Goal: Task Accomplishment & Management: Manage account settings

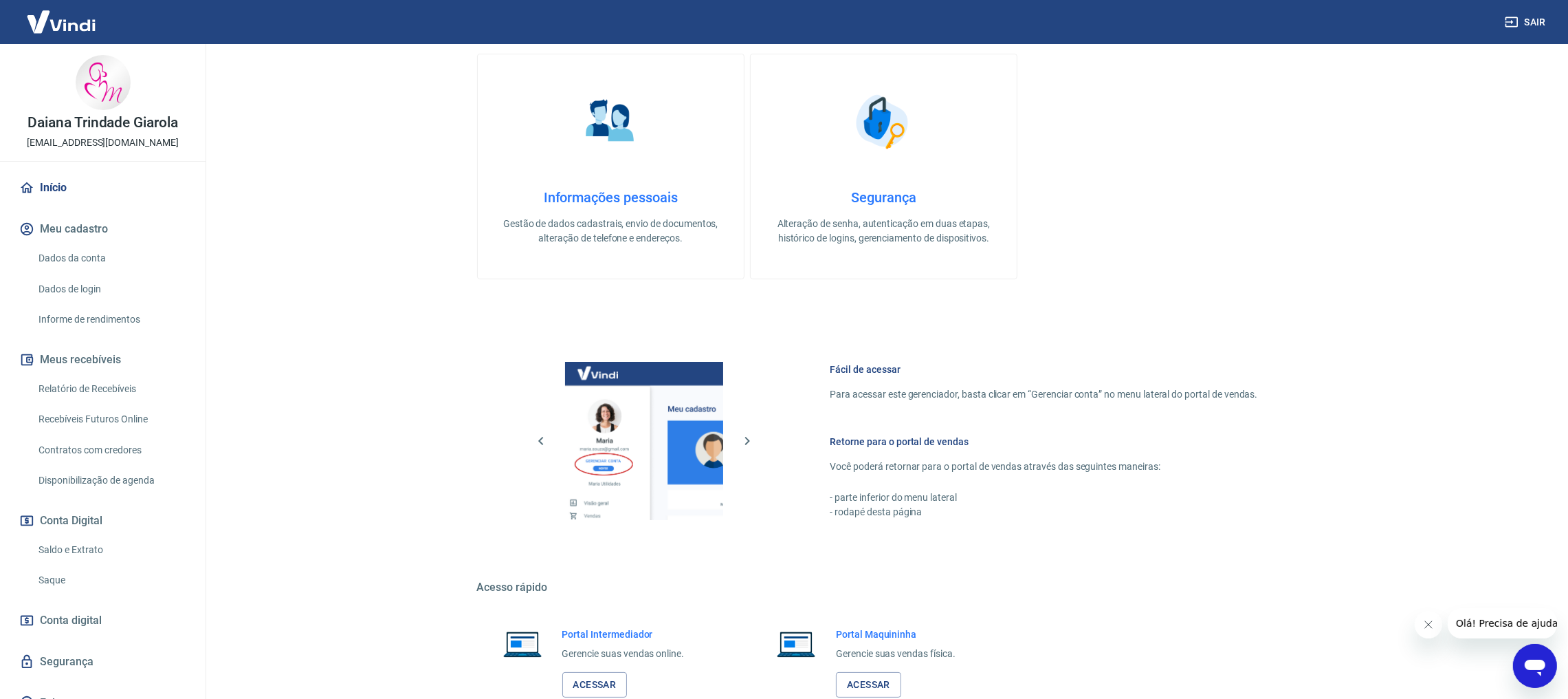
scroll to position [372, 0]
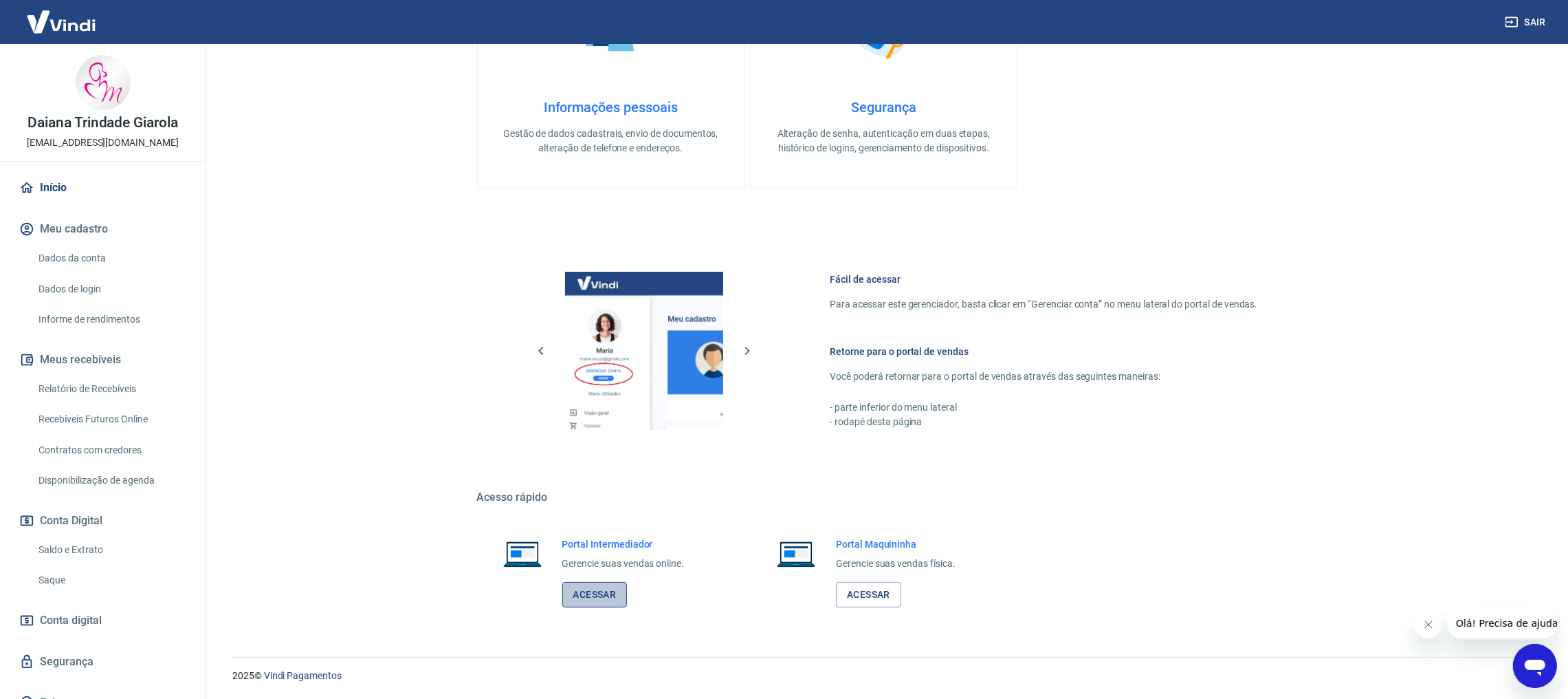
click at [601, 591] on link "Acessar" at bounding box center [595, 595] width 65 height 25
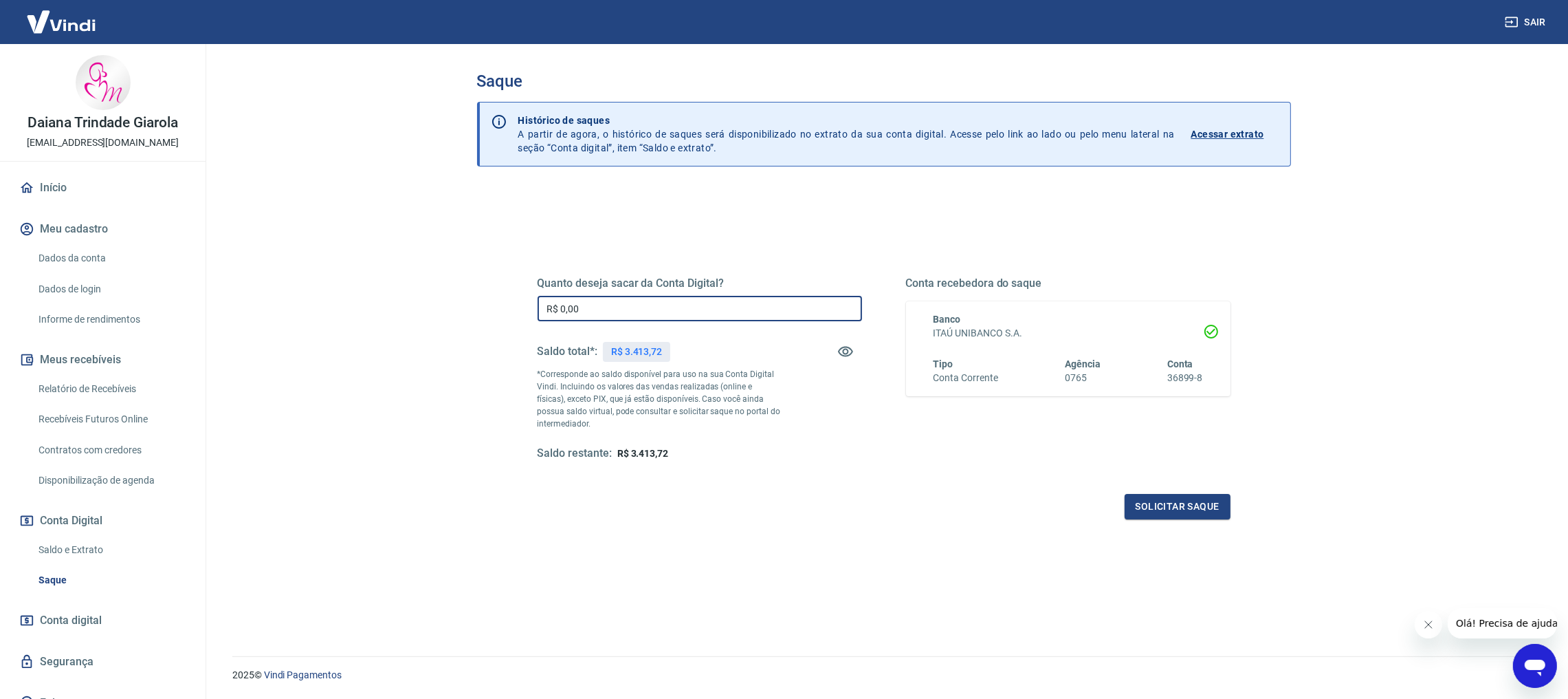
drag, startPoint x: 630, startPoint y: 309, endPoint x: 484, endPoint y: 312, distance: 146.0
click at [485, 312] on div "Quanto deseja sacar da Conta Digital? R$ 0,00 ​ Saldo total*: R$ 3.413,72 *Corr…" at bounding box center [883, 465] width 814 height 551
type input "R$ 3.413,00"
click at [1154, 494] on button "Solicitar saque" at bounding box center [1177, 506] width 106 height 25
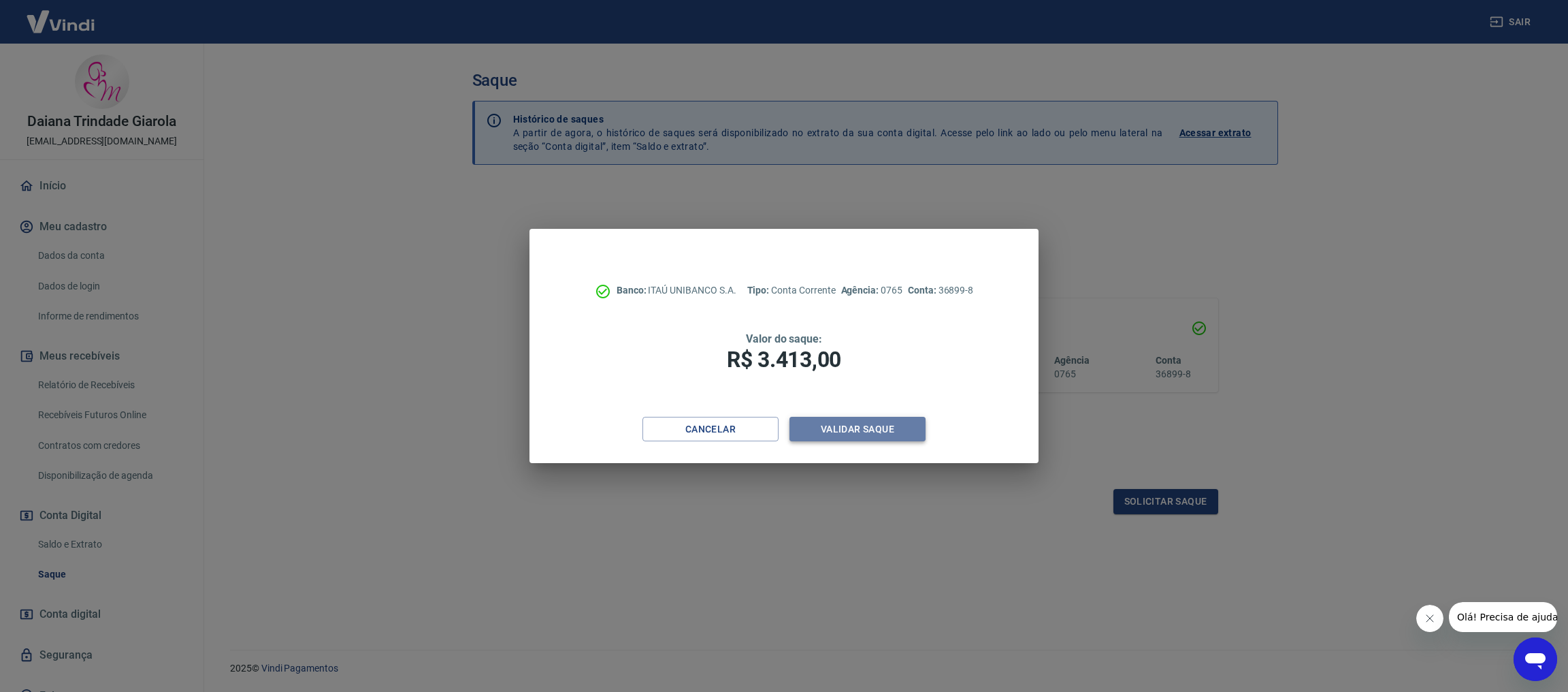
click at [905, 425] on button "Validar saque" at bounding box center [857, 429] width 136 height 25
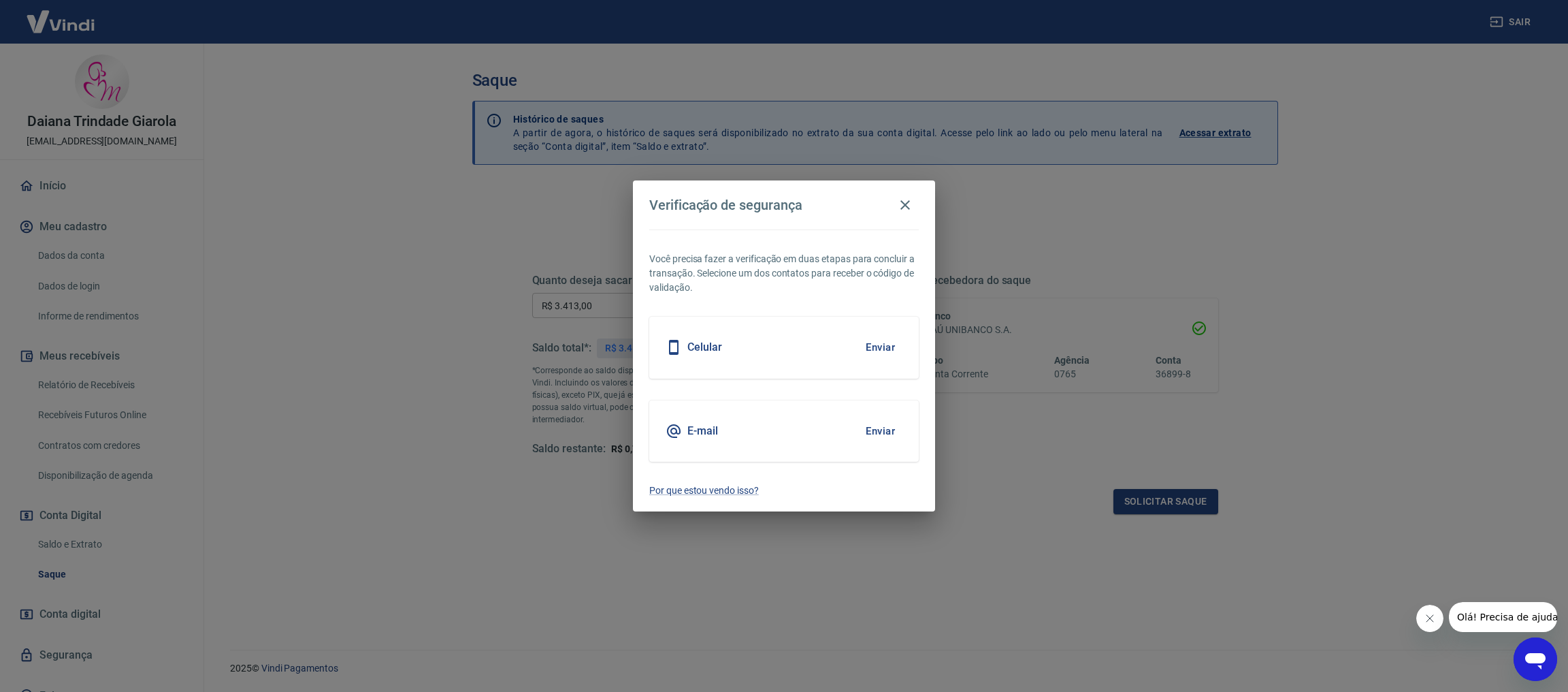
click at [871, 348] on button "Enviar" at bounding box center [880, 347] width 44 height 29
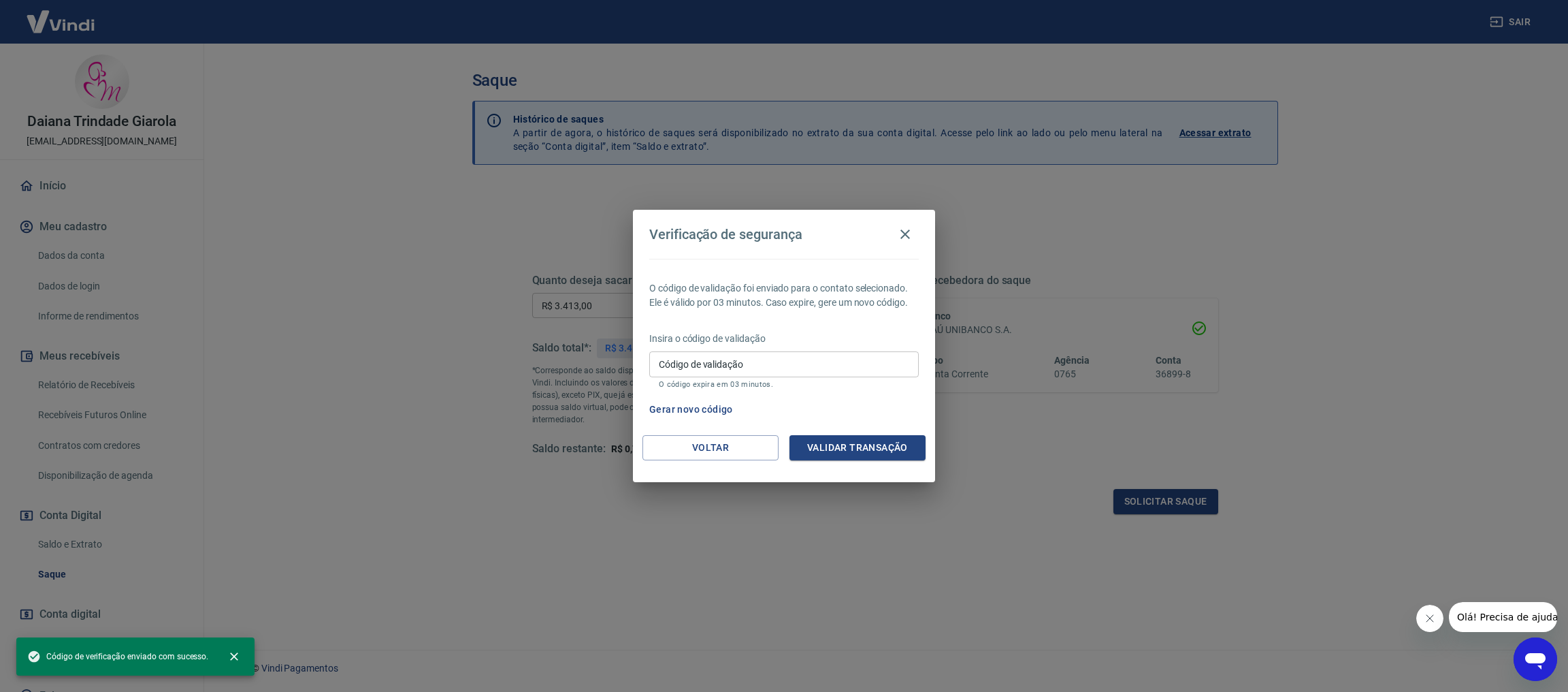
click at [721, 366] on input "Código de validação" at bounding box center [784, 363] width 269 height 25
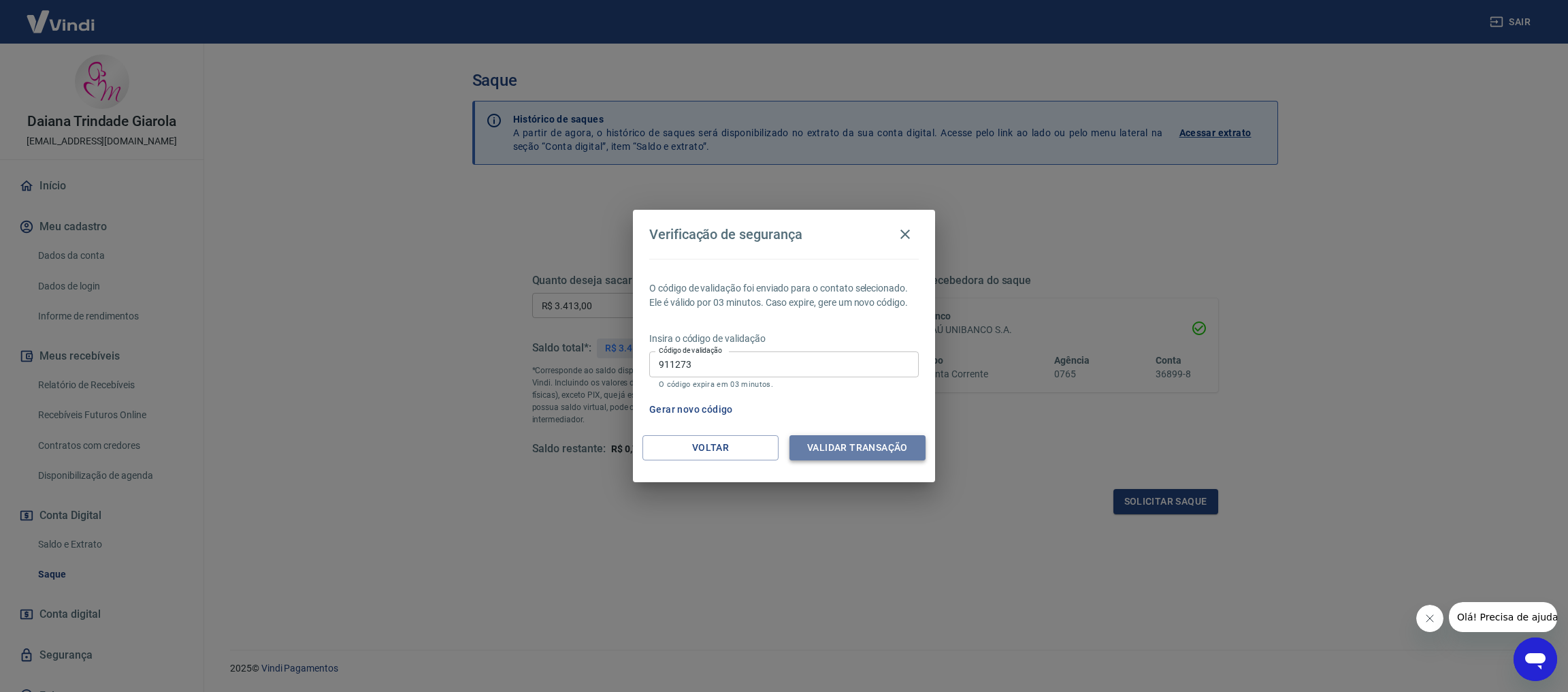
click at [827, 442] on button "Validar transação" at bounding box center [857, 447] width 136 height 25
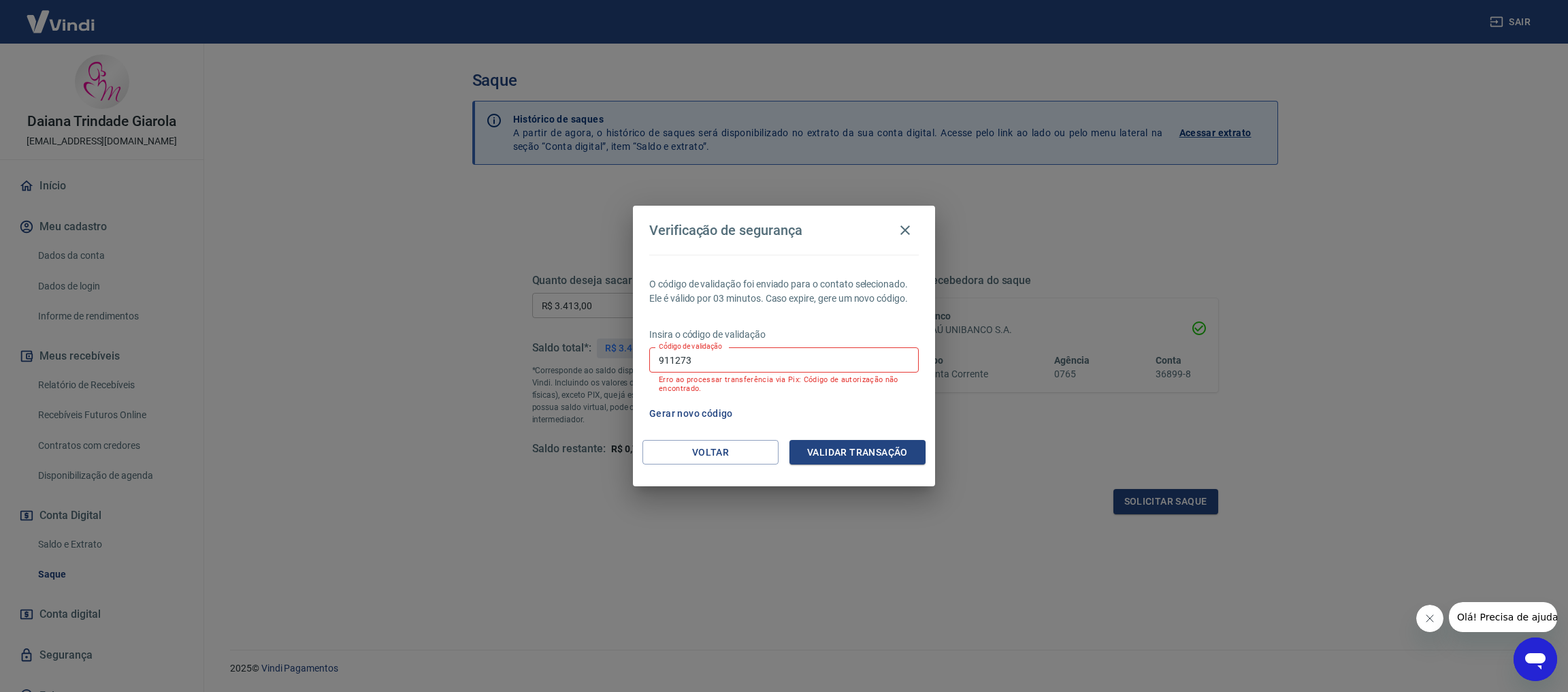
click at [779, 362] on input "911273" at bounding box center [784, 359] width 269 height 25
type input "9"
type input "912273"
click at [865, 450] on button "Validar transação" at bounding box center [857, 452] width 136 height 25
click at [728, 362] on input "912273" at bounding box center [784, 359] width 269 height 25
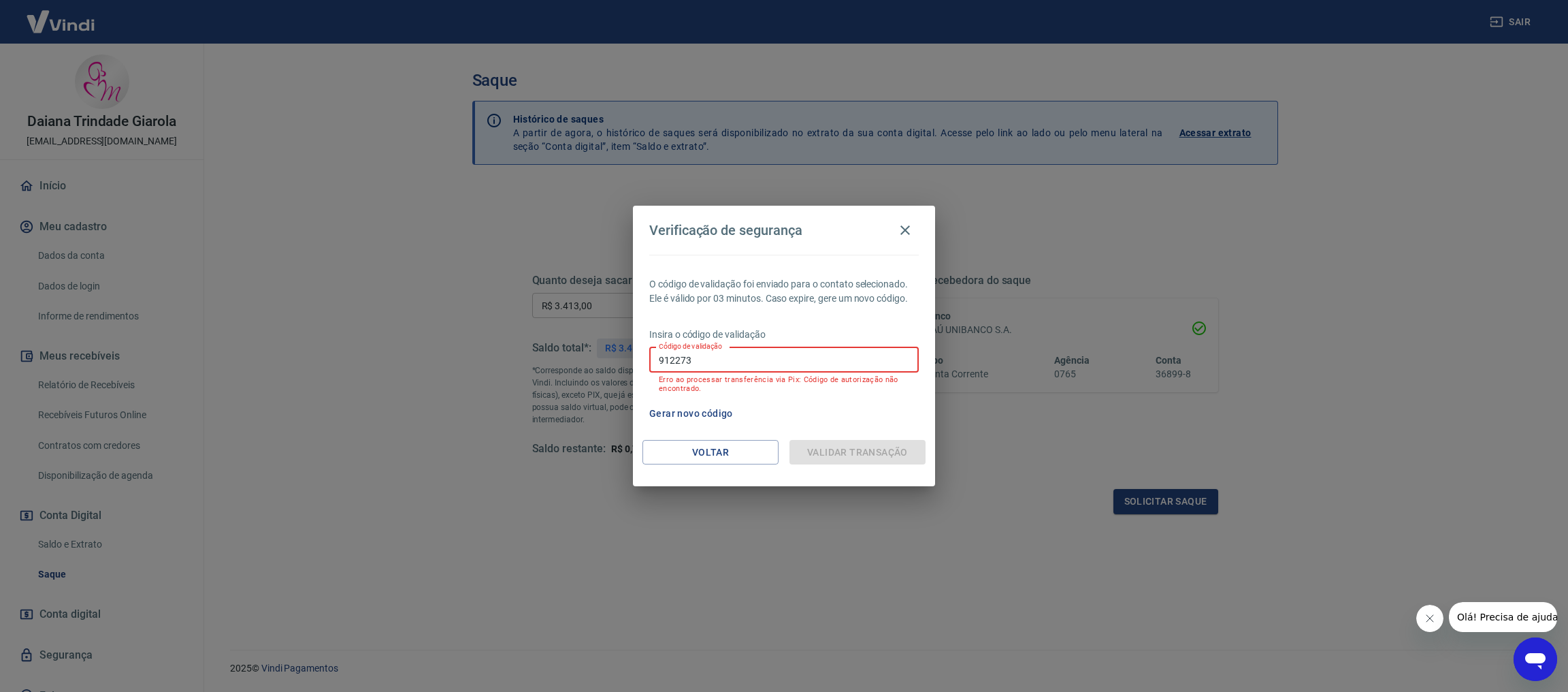
drag, startPoint x: 728, startPoint y: 362, endPoint x: 624, endPoint y: 361, distance: 104.0
click at [624, 361] on div "Verificação de segurança O código de validação foi enviado para o contato selec…" at bounding box center [784, 346] width 1568 height 692
type input "912273"
click at [808, 400] on div "O código de validação foi enviado para o contato selecionado. Ele é válido por …" at bounding box center [784, 347] width 302 height 185
click at [751, 353] on input "912273" at bounding box center [784, 359] width 269 height 25
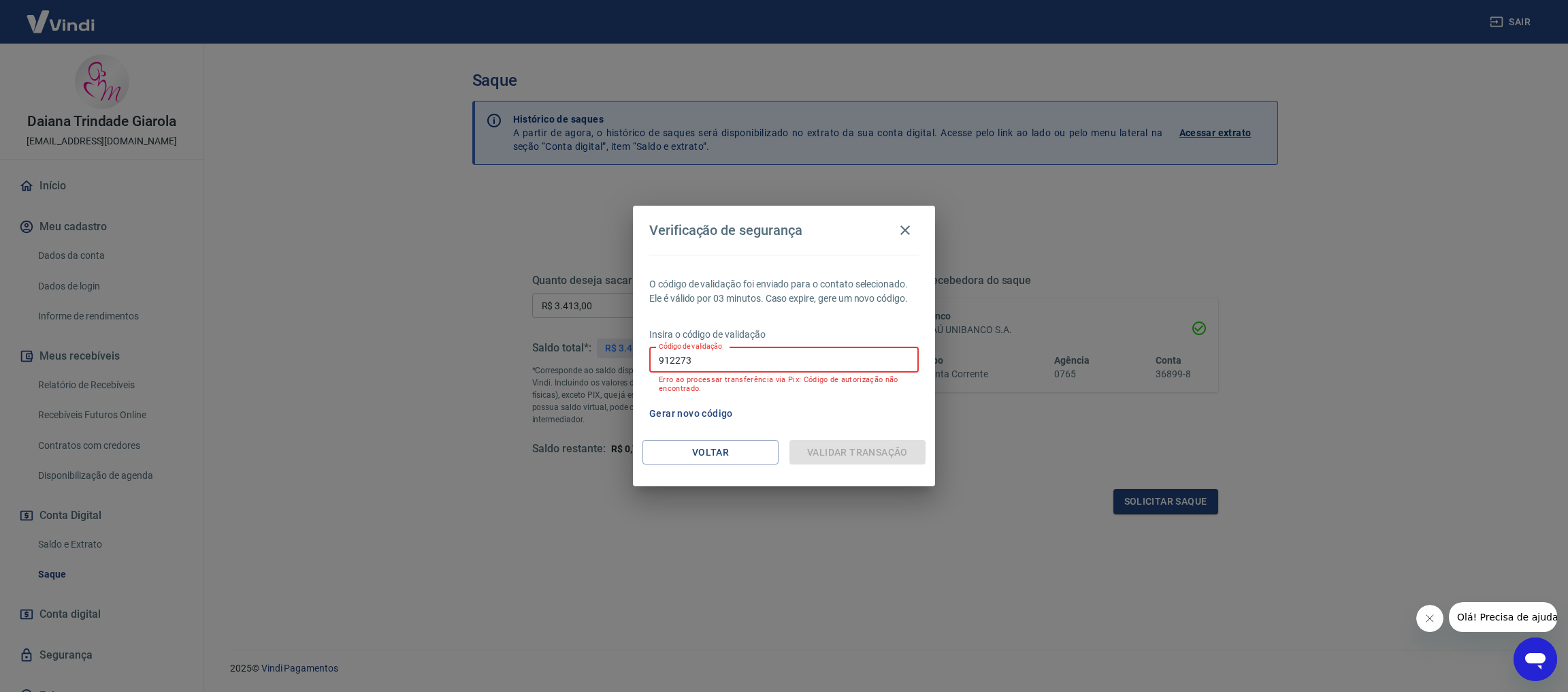
drag, startPoint x: 750, startPoint y: 353, endPoint x: 579, endPoint y: 353, distance: 171.0
click at [579, 353] on div "Verificação de segurança O código de validação foi enviado para o contato selec…" at bounding box center [784, 346] width 1568 height 692
click at [691, 416] on button "Gerar novo código" at bounding box center [691, 413] width 95 height 25
